Goal: Transaction & Acquisition: Register for event/course

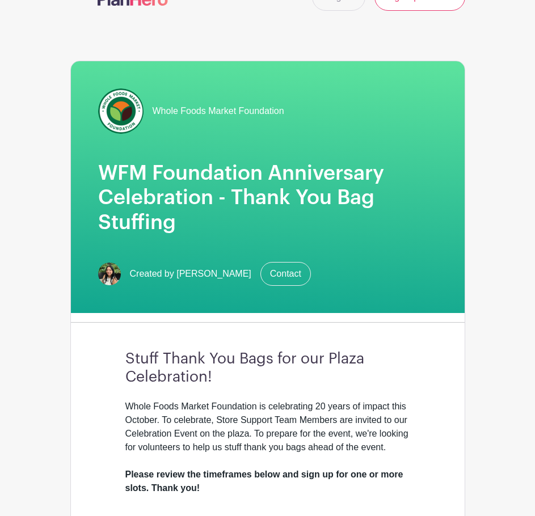
scroll to position [57, 0]
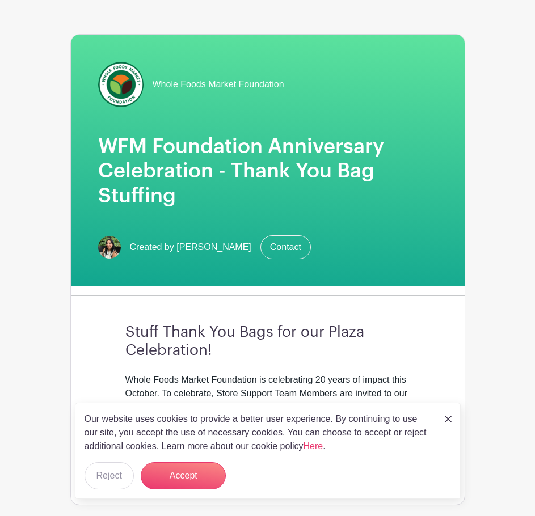
click at [445, 418] on img at bounding box center [448, 419] width 7 height 7
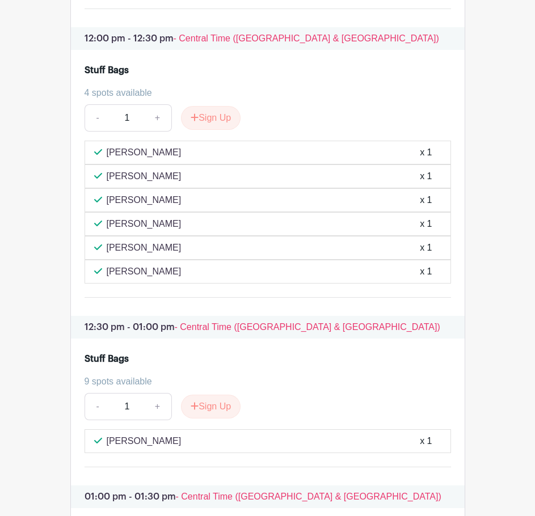
scroll to position [2195, 0]
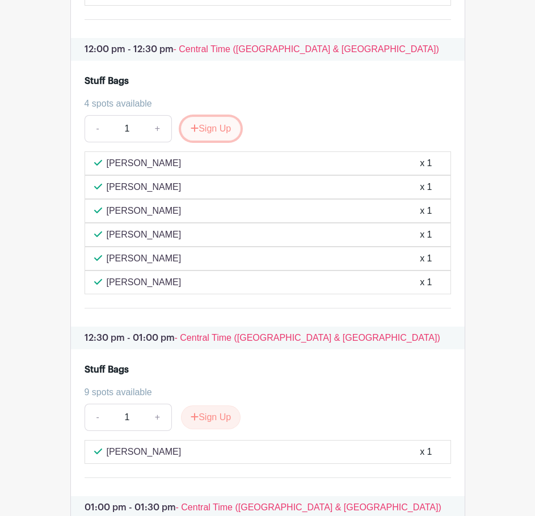
click at [201, 121] on button "Sign Up" at bounding box center [211, 129] width 60 height 24
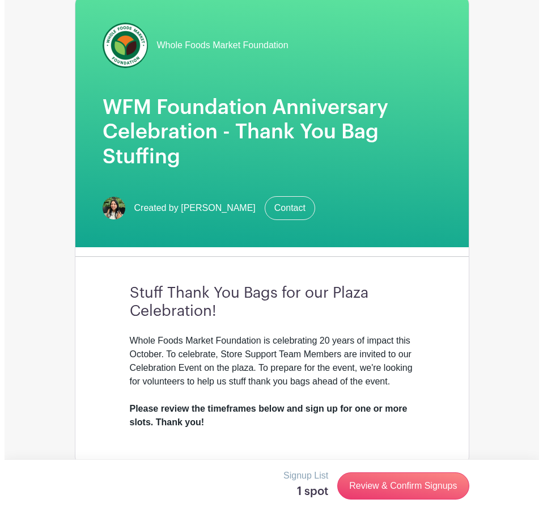
scroll to position [0, 0]
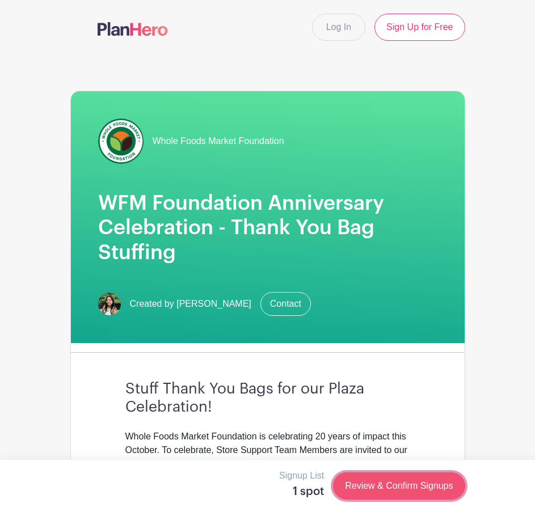
click at [448, 490] on link "Review & Confirm Signups" at bounding box center [399, 486] width 132 height 27
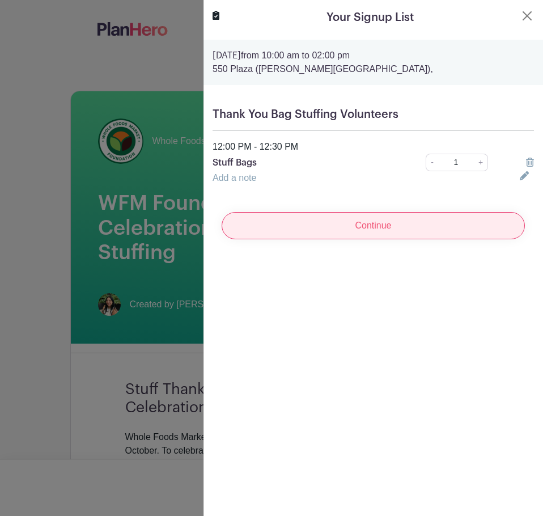
click at [356, 226] on input "Continue" at bounding box center [373, 225] width 303 height 27
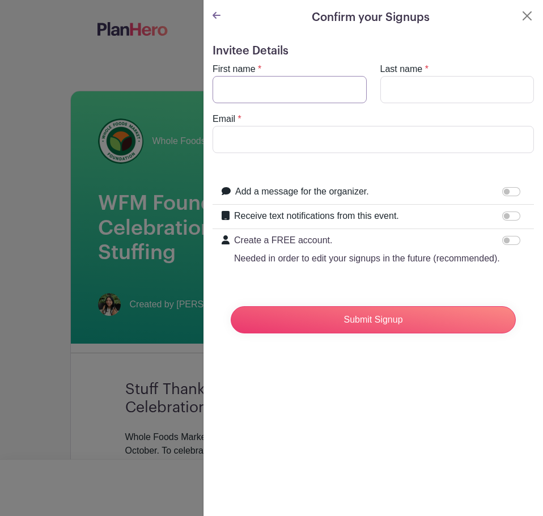
click at [270, 96] on input "First name" at bounding box center [290, 89] width 154 height 27
type input "[PERSON_NAME]"
click at [227, 142] on input "Email" at bounding box center [374, 139] width 322 height 27
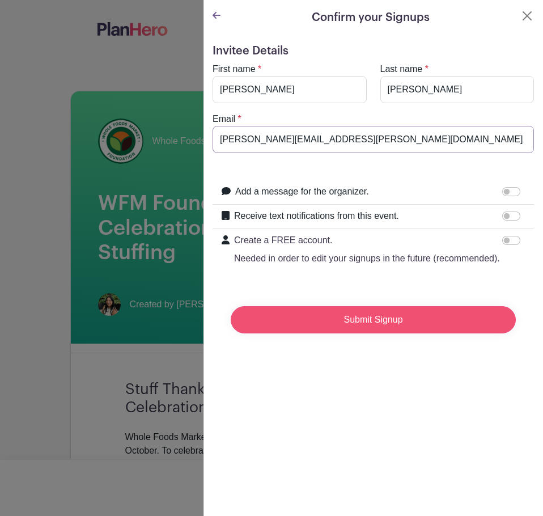
type input "[PERSON_NAME][EMAIL_ADDRESS][PERSON_NAME][DOMAIN_NAME]"
click at [433, 334] on input "Submit Signup" at bounding box center [373, 319] width 285 height 27
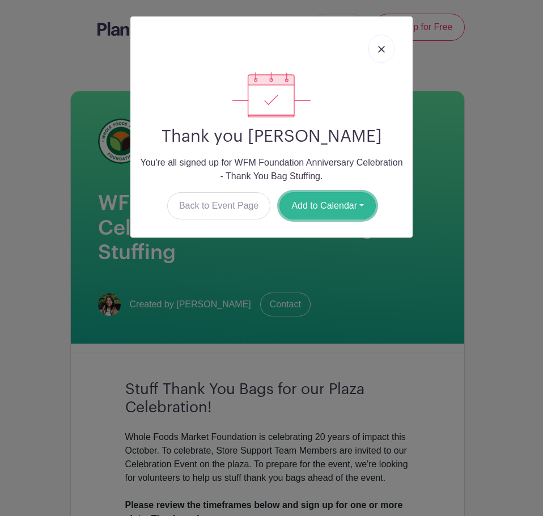
click at [345, 207] on button "Add to Calendar" at bounding box center [328, 205] width 96 height 27
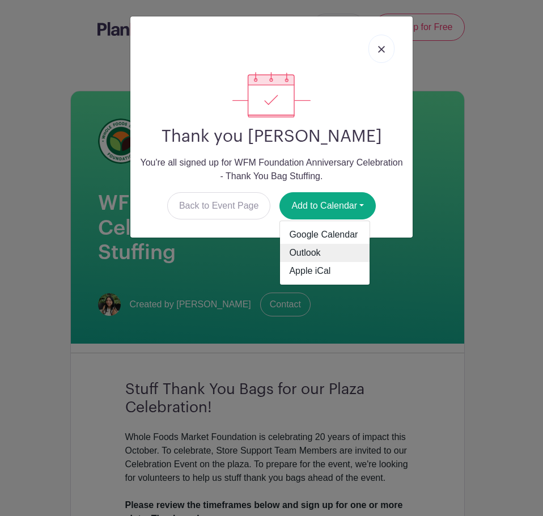
click at [321, 251] on link "Outlook" at bounding box center [325, 253] width 90 height 18
